Goal: Task Accomplishment & Management: Use online tool/utility

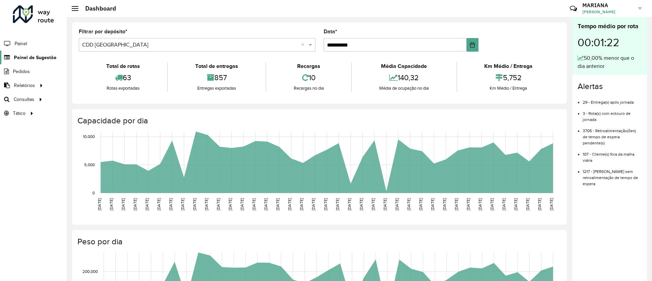
click at [17, 57] on span "Painel de Sugestão" at bounding box center [35, 57] width 42 height 7
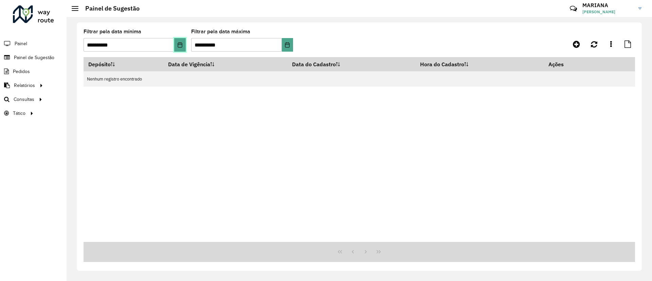
click at [178, 41] on button "Choose Date" at bounding box center [179, 45] width 11 height 14
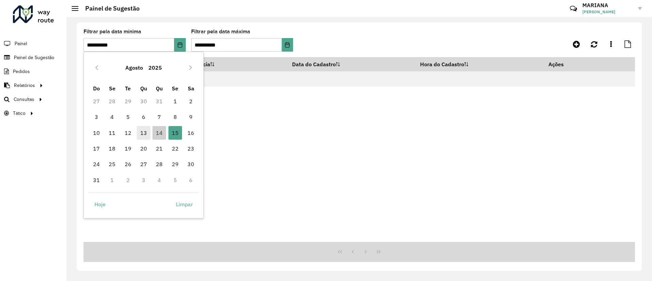
click at [145, 134] on span "13" at bounding box center [144, 133] width 14 height 14
type input "**********"
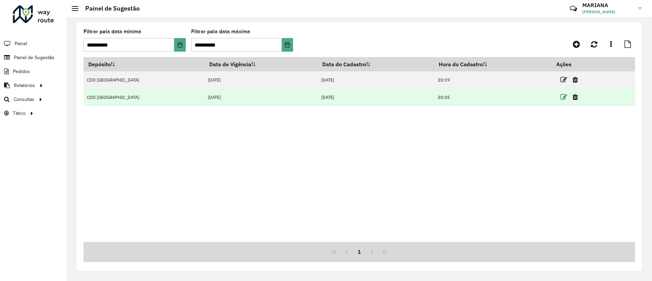
click at [560, 96] on icon at bounding box center [563, 97] width 7 height 7
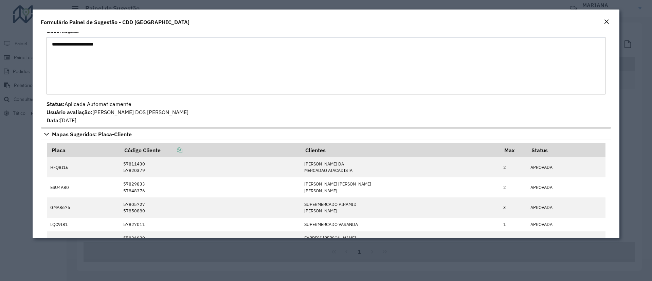
scroll to position [255, 0]
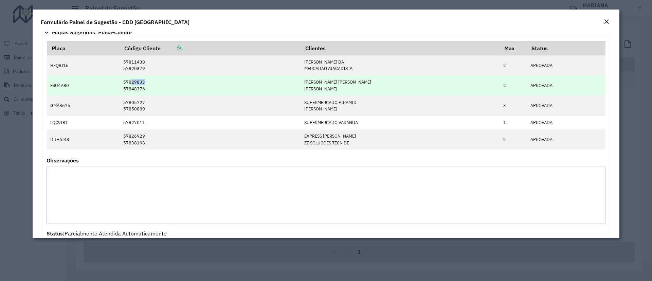
drag, startPoint x: 135, startPoint y: 81, endPoint x: 148, endPoint y: 83, distance: 13.4
click at [148, 83] on td "57829833 57848376" at bounding box center [210, 85] width 181 height 20
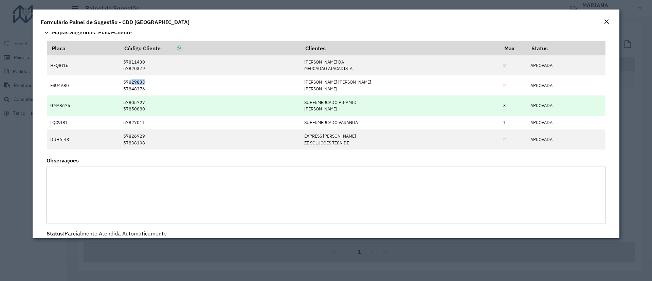
copy td "29833"
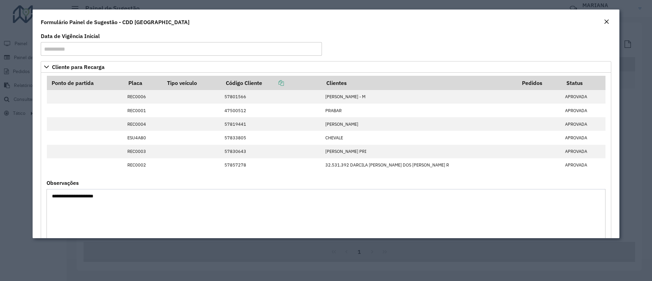
scroll to position [0, 0]
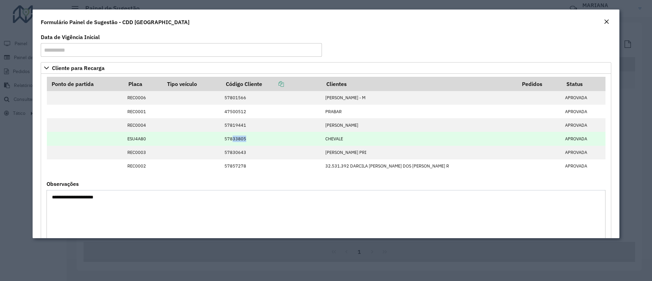
drag, startPoint x: 246, startPoint y: 139, endPoint x: 260, endPoint y: 140, distance: 13.9
click at [260, 140] on td "57833805" at bounding box center [271, 139] width 101 height 14
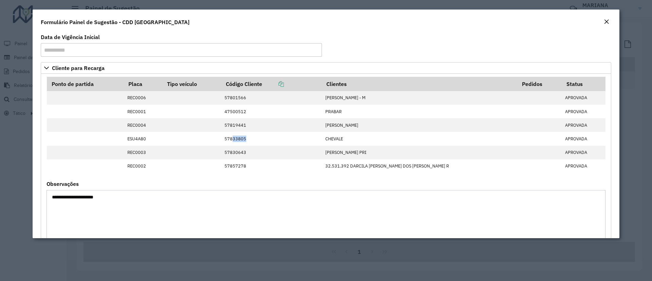
copy td "33805"
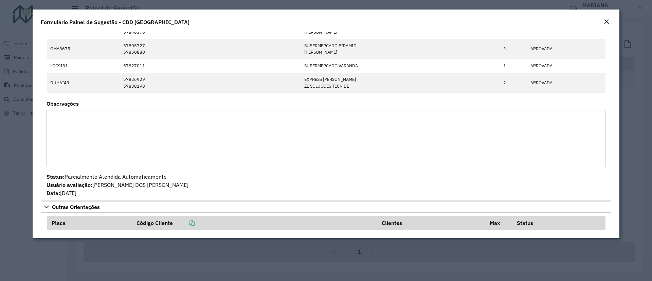
scroll to position [216, 0]
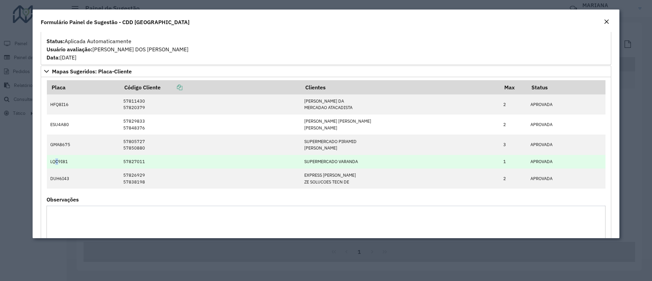
click at [57, 161] on td "LQC9I81" at bounding box center [83, 162] width 73 height 14
click at [301, 161] on td "57827011" at bounding box center [210, 162] width 181 height 14
click at [56, 161] on td "LQC9I81" at bounding box center [83, 162] width 73 height 14
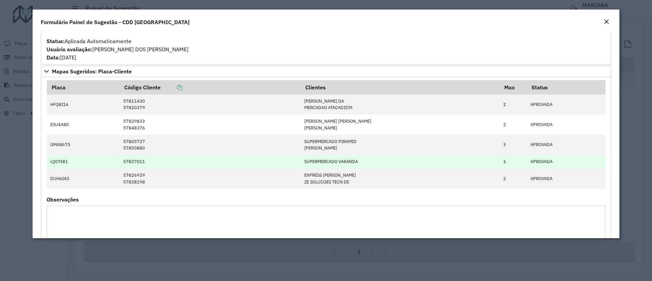
click at [55, 161] on td "LQC9I81" at bounding box center [83, 162] width 73 height 14
copy td "LQC9I81"
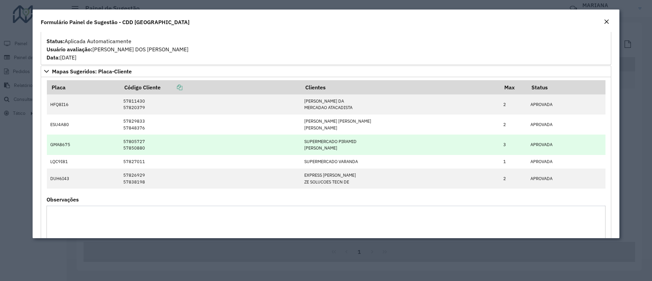
click at [61, 145] on td "GMA8675" at bounding box center [83, 145] width 73 height 20
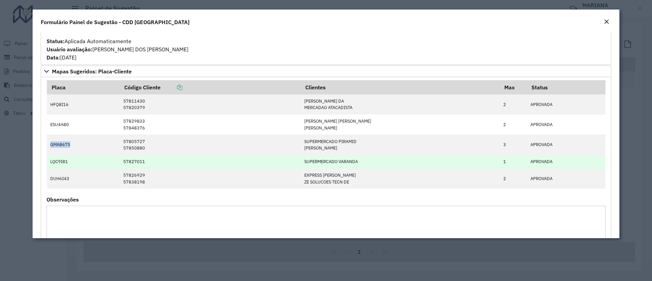
copy td "GMA8675"
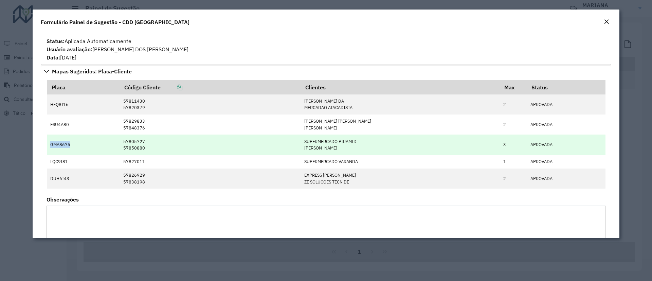
copy td "GMA8675"
